Goal: Browse casually

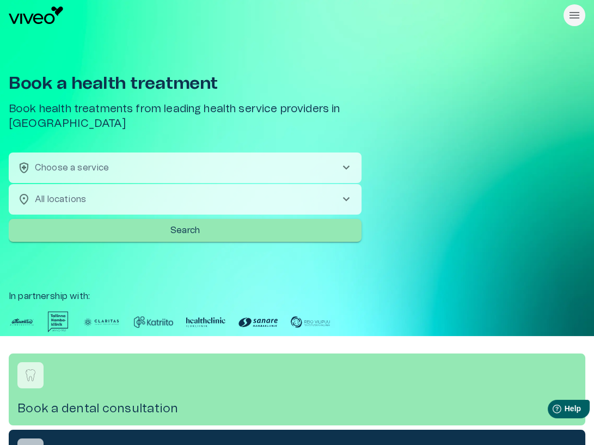
click at [365, 228] on div "Book a health treatment Book health treatments from leading health service prov…" at bounding box center [297, 184] width 577 height 306
